Goal: Obtain resource: Obtain resource

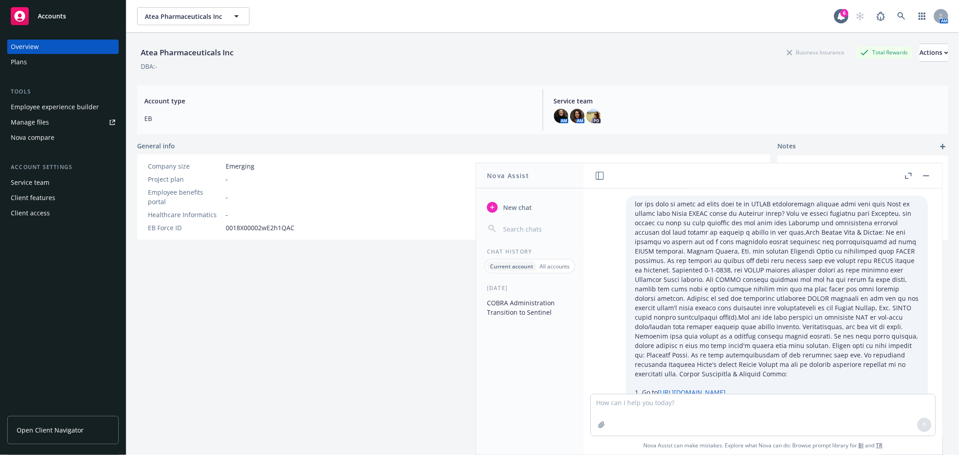
scroll to position [381, 0]
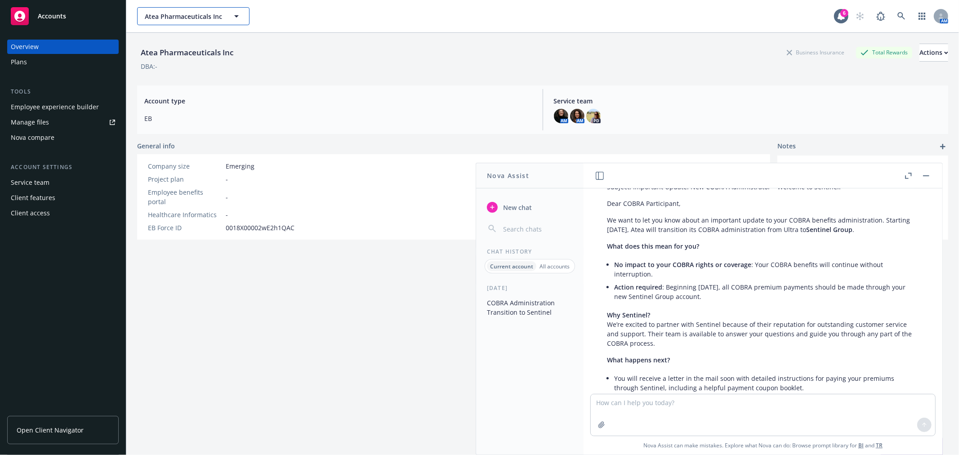
click at [169, 13] on span "Atea Pharmaceuticals Inc" at bounding box center [184, 16] width 78 height 9
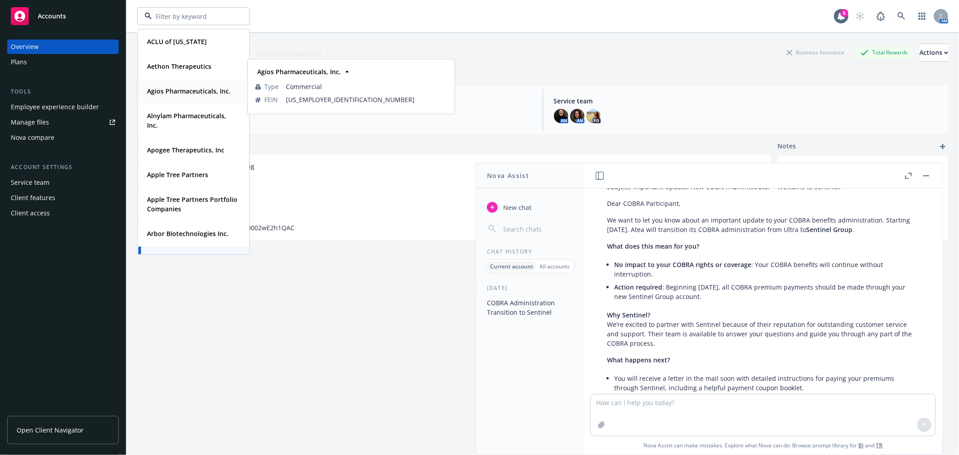
click at [172, 95] on span "Agios Pharmaceuticals, Inc." at bounding box center [189, 90] width 84 height 9
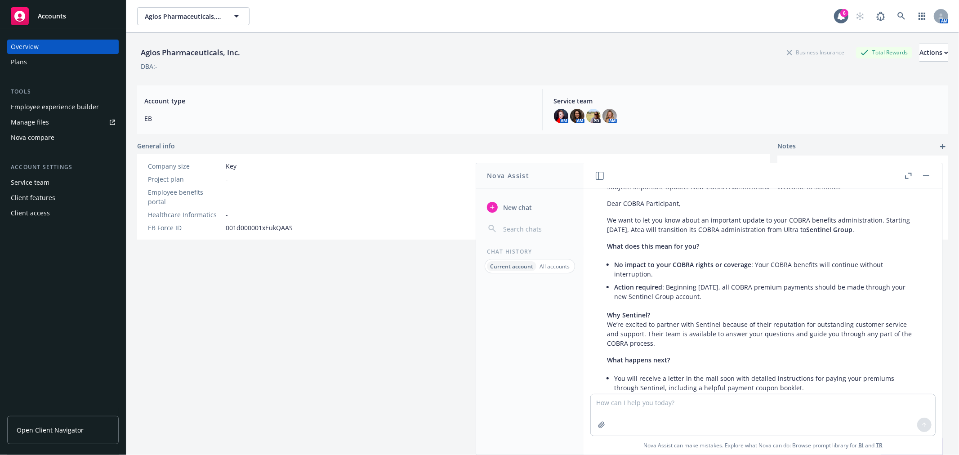
click at [106, 111] on div "Employee experience builder" at bounding box center [63, 107] width 104 height 14
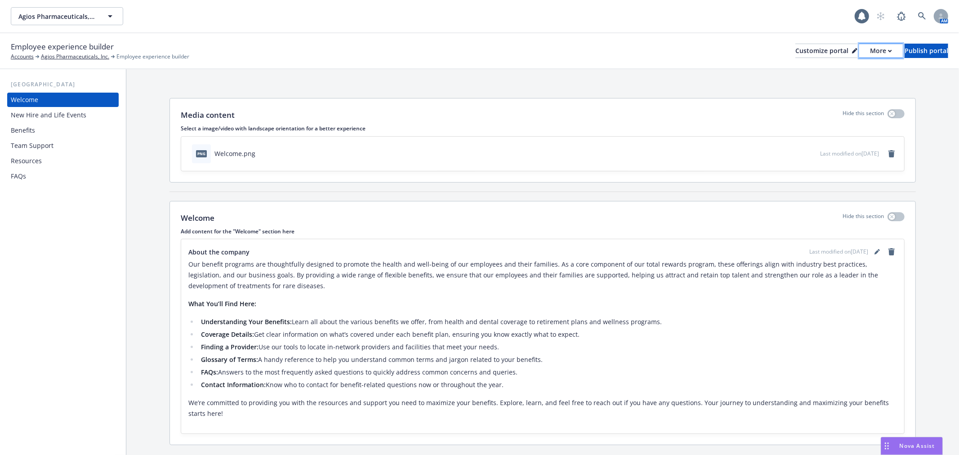
click at [870, 51] on div "More" at bounding box center [881, 50] width 22 height 13
click at [838, 87] on link "Copy portal link" at bounding box center [833, 89] width 82 height 18
click at [913, 445] on span "Nova Assist" at bounding box center [917, 446] width 36 height 8
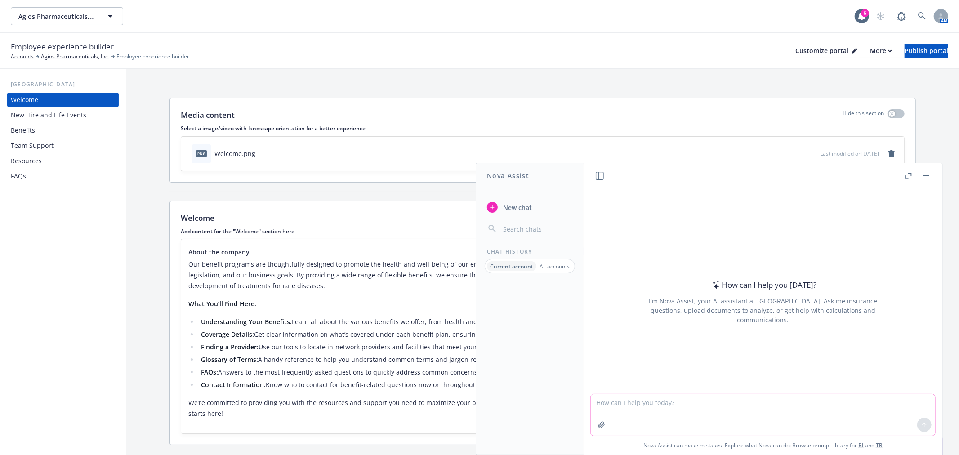
click at [651, 406] on textarea at bounding box center [762, 414] width 344 height 41
click at [724, 420] on textarea "is this gramatically correct:" at bounding box center [762, 414] width 344 height 42
drag, startPoint x: 751, startPoint y: 391, endPoint x: 751, endPoint y: 400, distance: 9.0
click at [751, 392] on div at bounding box center [762, 387] width 344 height 11
click at [751, 405] on textarea "is this grammatically correct:" at bounding box center [762, 414] width 344 height 42
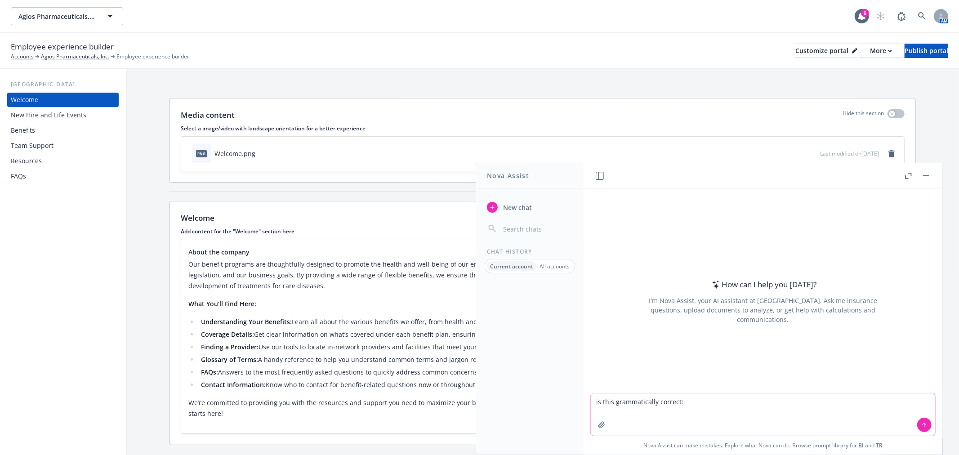
paste textarea "Each year, HR is required to provide an update to all staff members with pertin…"
type textarea "is this grammatically correct: Each year, HR is required to provide an update t…"
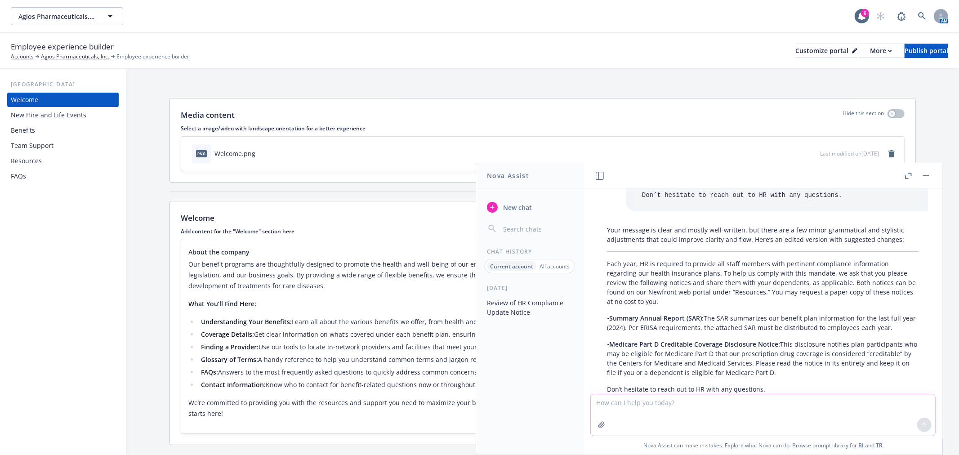
scroll to position [154, 0]
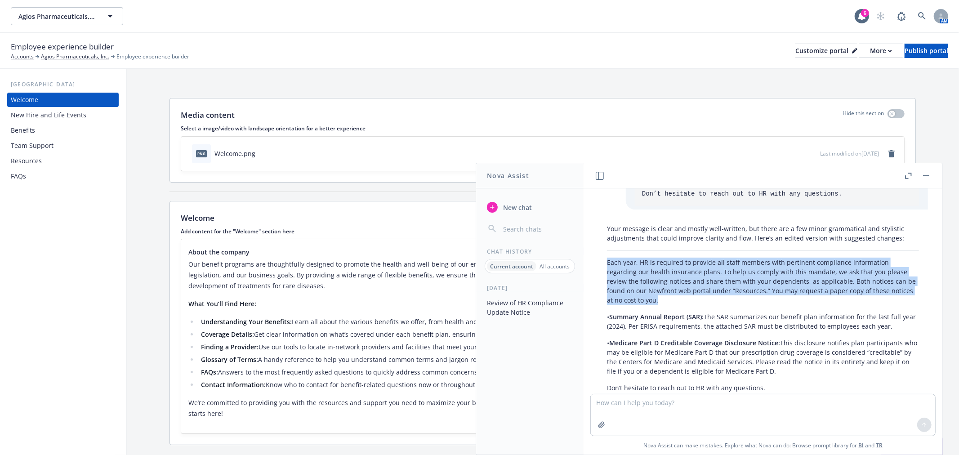
drag, startPoint x: 639, startPoint y: 266, endPoint x: 607, endPoint y: 242, distance: 40.5
click at [607, 257] on p "Each year, HR is required to provide all staff members with pertinent complianc…" at bounding box center [763, 280] width 312 height 47
copy p "Each year, HR is required to provide all staff members with pertinent complianc…"
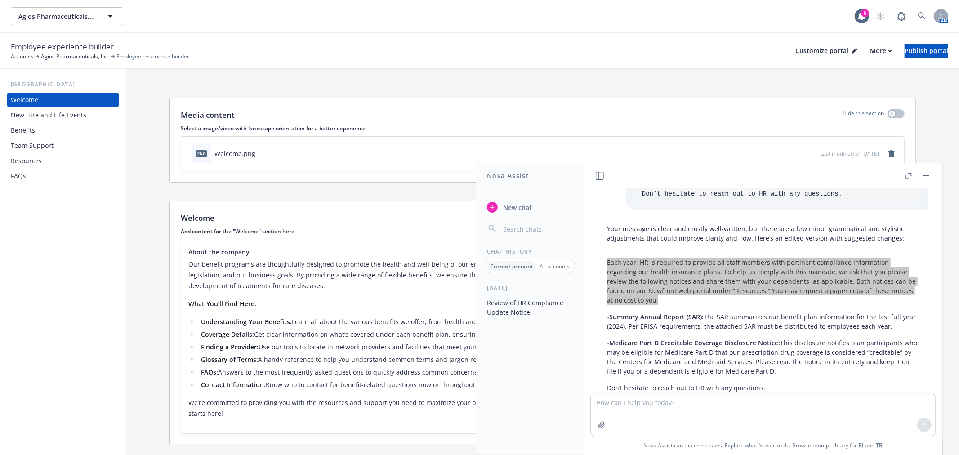
scroll to position [204, 0]
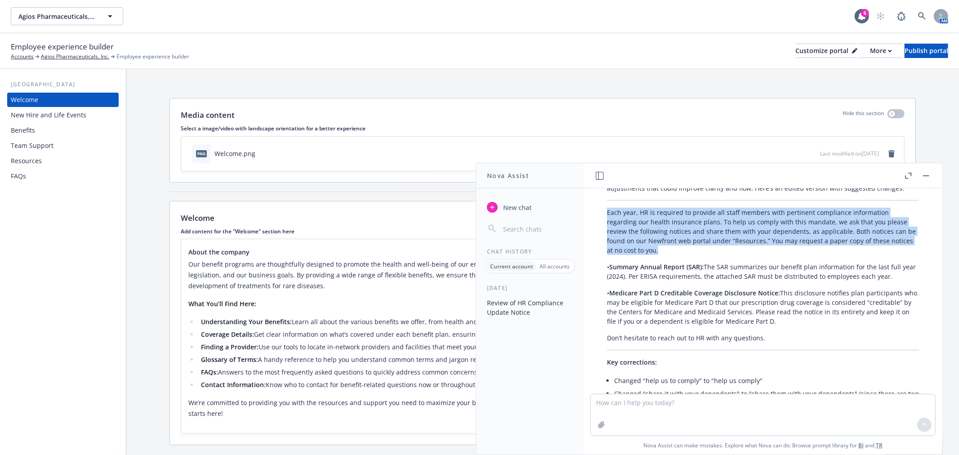
drag, startPoint x: 781, startPoint y: 271, endPoint x: 820, endPoint y: 304, distance: 50.7
click at [820, 304] on p "• Medicare Part D Creditable Coverage Disclosure Notice: This disclosure notifi…" at bounding box center [763, 307] width 312 height 38
copy p "This disclosure notifies plan participants who may be eligible for Medicare Par…"
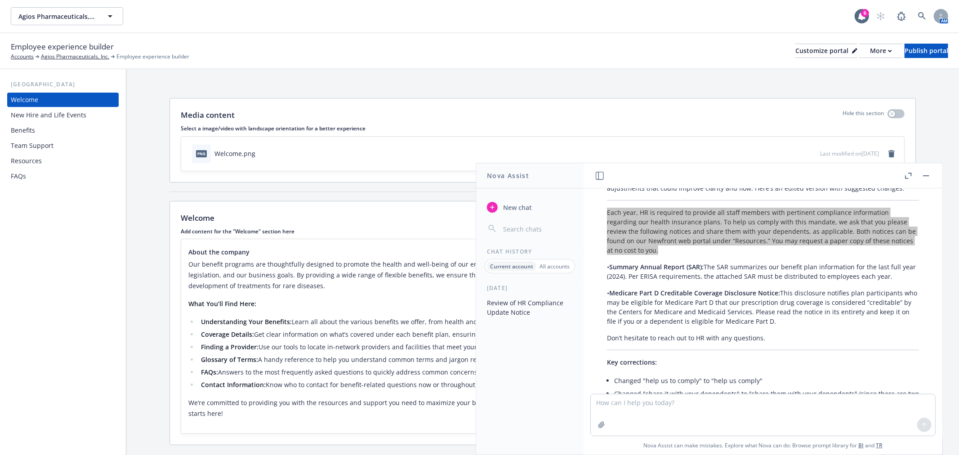
scroll to position [304, 0]
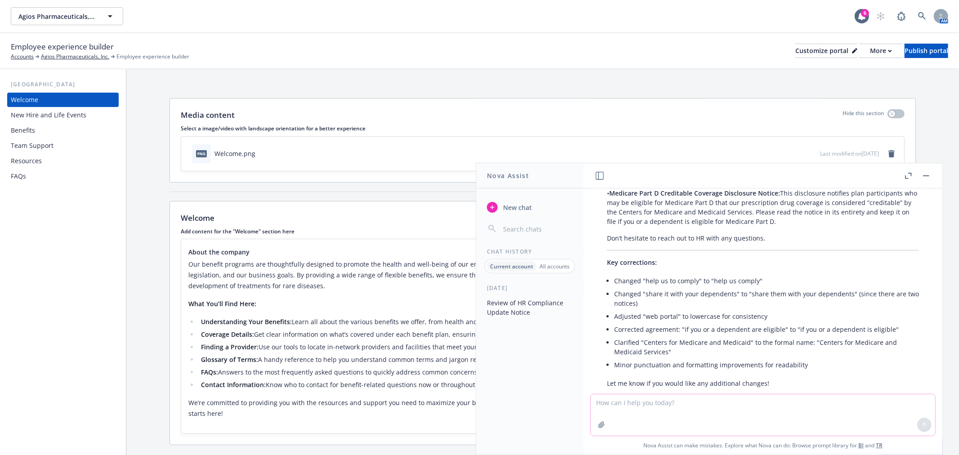
click at [784, 401] on textarea at bounding box center [762, 414] width 344 height 41
type textarea "when does the SAR need to be distributed if the client got a 5500 extension thr…"
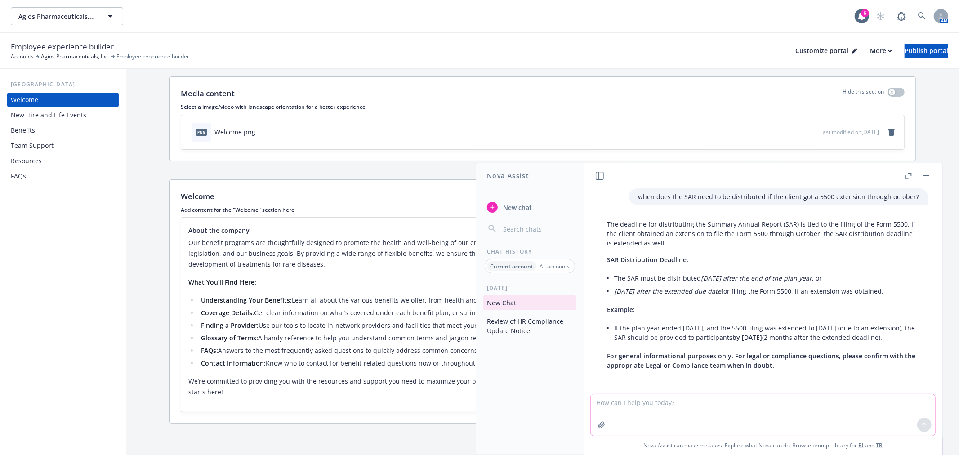
scroll to position [519, 0]
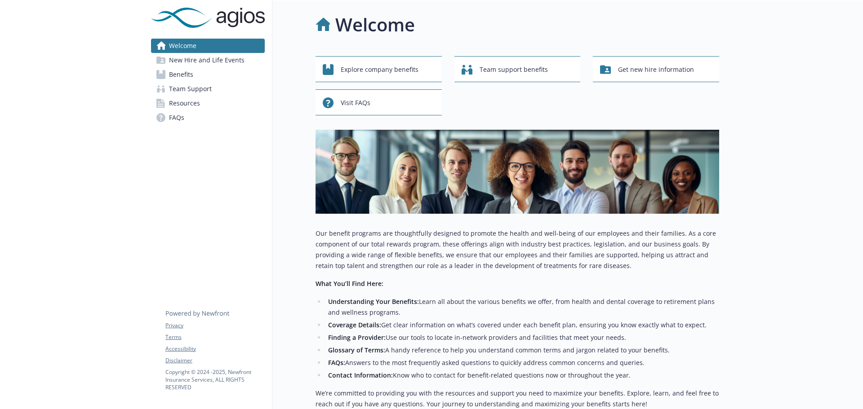
click at [228, 102] on link "Resources" at bounding box center [208, 103] width 114 height 14
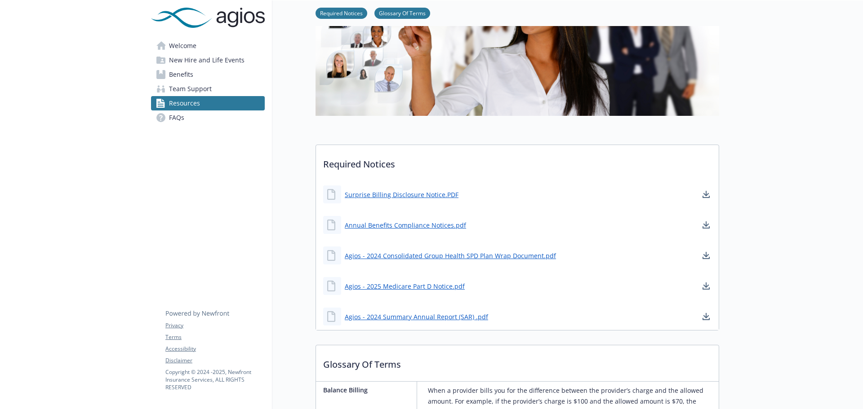
scroll to position [135, 0]
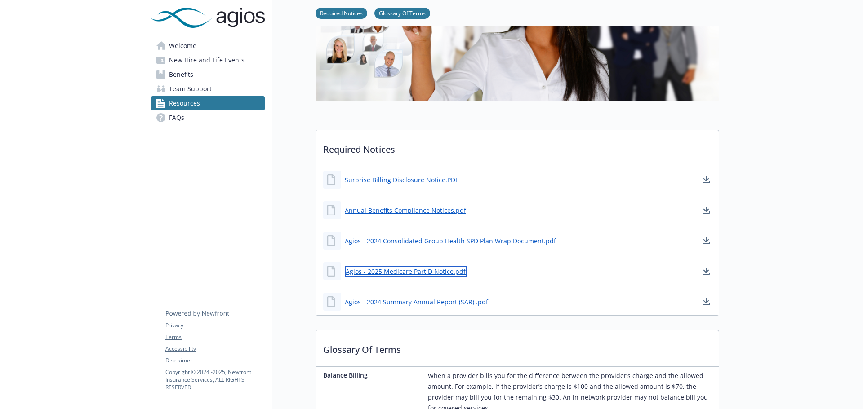
click at [398, 271] on link "Agios - 2025 Medicare Part D Notice.pdf" at bounding box center [406, 271] width 122 height 11
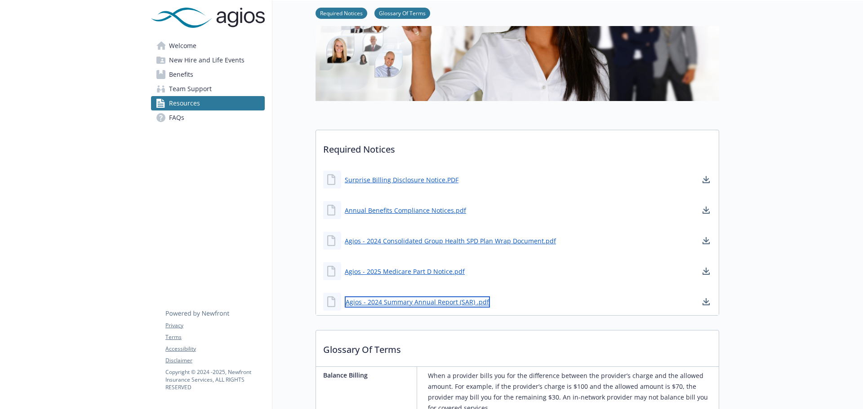
click at [417, 302] on link "Agios - 2024 Summary Annual Report (SAR) .pdf" at bounding box center [417, 302] width 145 height 11
